Goal: Task Accomplishment & Management: Manage account settings

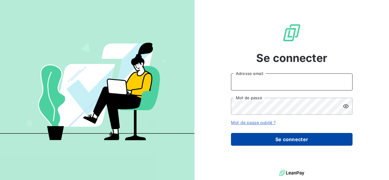
type input "[EMAIL_ADDRESS][DOMAIN_NAME]"
click at [245, 134] on button "Se connecter" at bounding box center [291, 139] width 121 height 13
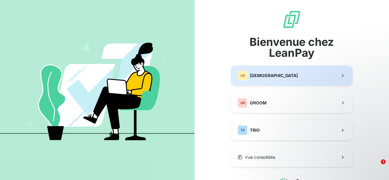
click at [261, 83] on button "GR GREENWISHES" at bounding box center [291, 76] width 121 height 20
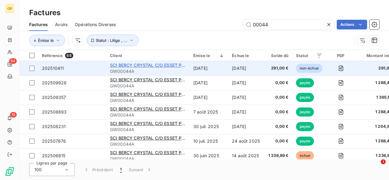
click at [149, 65] on span "SCI BERCY CRYSTAL C/O ESSET PROPERTY MANAGEMENT" at bounding box center [172, 65] width 124 height 5
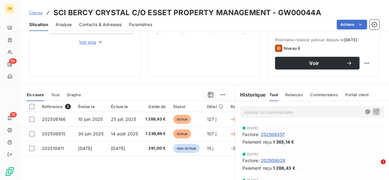
scroll to position [90, 0]
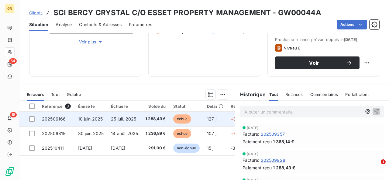
click at [97, 117] on span "10 juin 2025" at bounding box center [90, 118] width 25 height 5
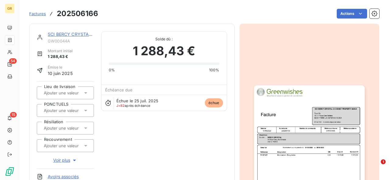
click at [292, 117] on img "button" at bounding box center [309, 163] width 111 height 156
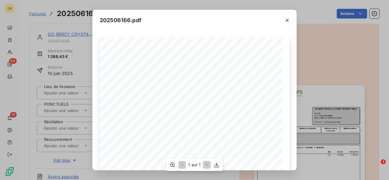
click at [212, 167] on div "1 sur 1" at bounding box center [194, 165] width 56 height 12
click at [213, 167] on button "button" at bounding box center [216, 164] width 7 height 7
click at [288, 22] on icon "button" at bounding box center [287, 20] width 6 height 6
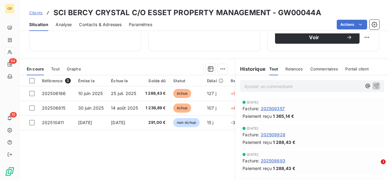
scroll to position [116, 0]
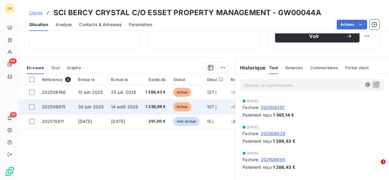
click at [149, 111] on td "1 236,89 €" at bounding box center [156, 107] width 28 height 15
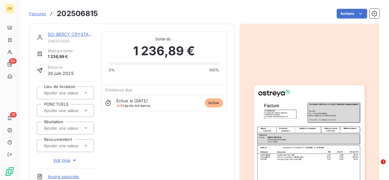
click at [340, 156] on img "button" at bounding box center [309, 163] width 111 height 156
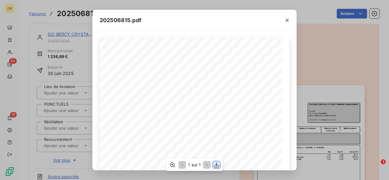
click at [217, 164] on icon "button" at bounding box center [217, 165] width 6 height 6
click at [191, 8] on div "202506815.pdf Référence interne Numéro de Date de Numéro de commande Référence …" at bounding box center [194, 90] width 389 height 180
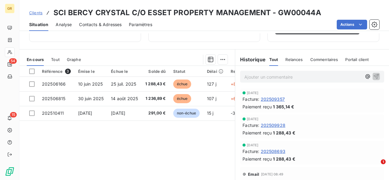
scroll to position [140, 0]
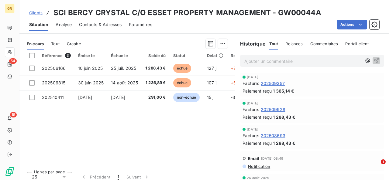
click at [125, 97] on span "[DATE]" at bounding box center [118, 97] width 14 height 5
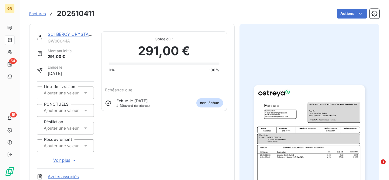
click at [271, 140] on img "button" at bounding box center [309, 163] width 111 height 156
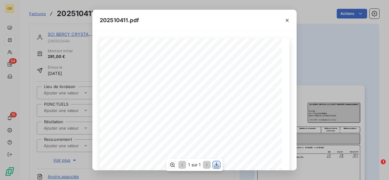
click at [217, 166] on icon "button" at bounding box center [216, 164] width 5 height 5
click at [287, 20] on icon "button" at bounding box center [286, 20] width 3 height 3
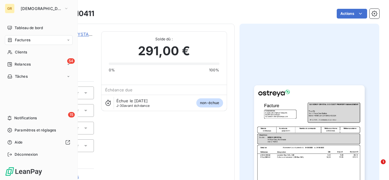
click at [12, 39] on icon at bounding box center [9, 40] width 5 height 5
